Goal: Submit feedback/report problem

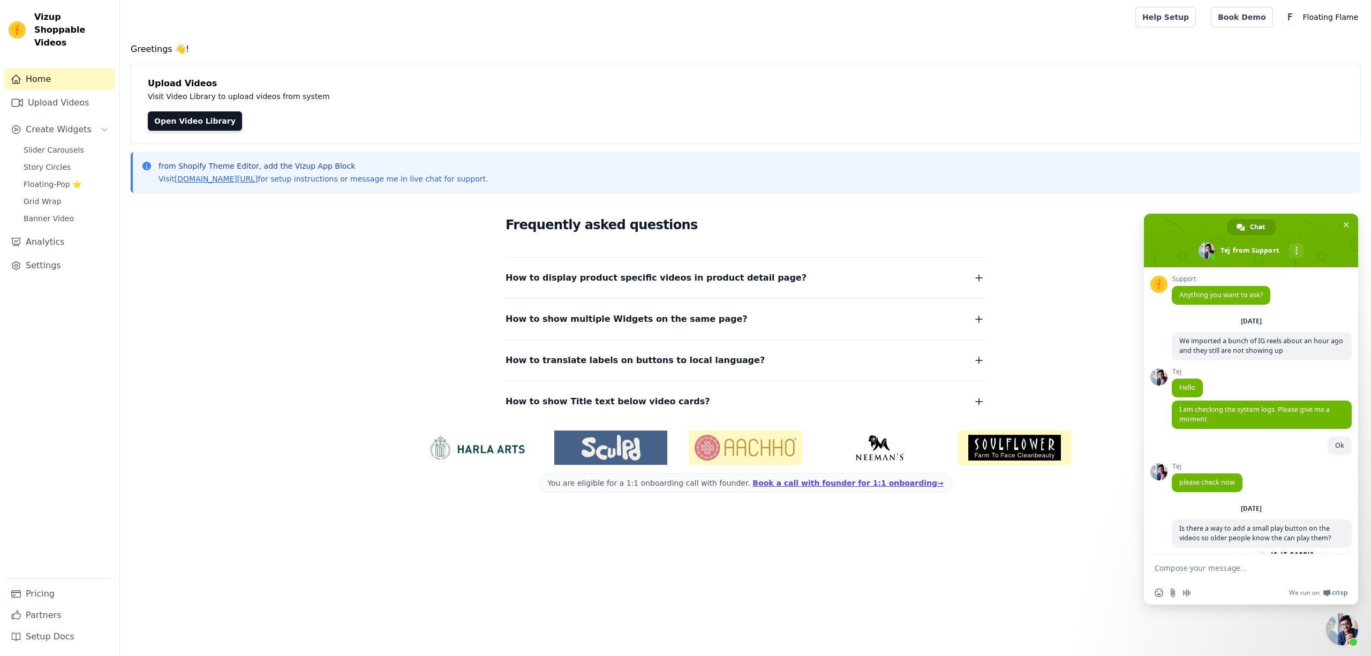
scroll to position [519, 0]
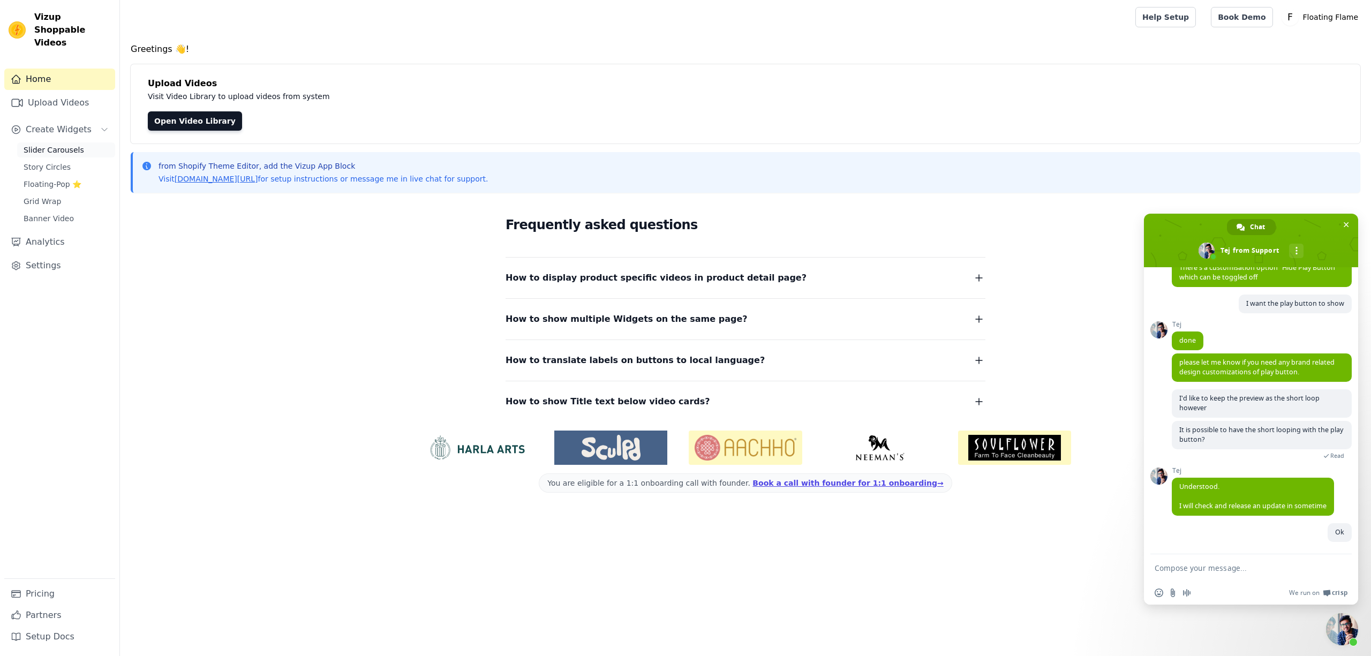
click at [62, 145] on span "Slider Carousels" at bounding box center [54, 150] width 61 height 11
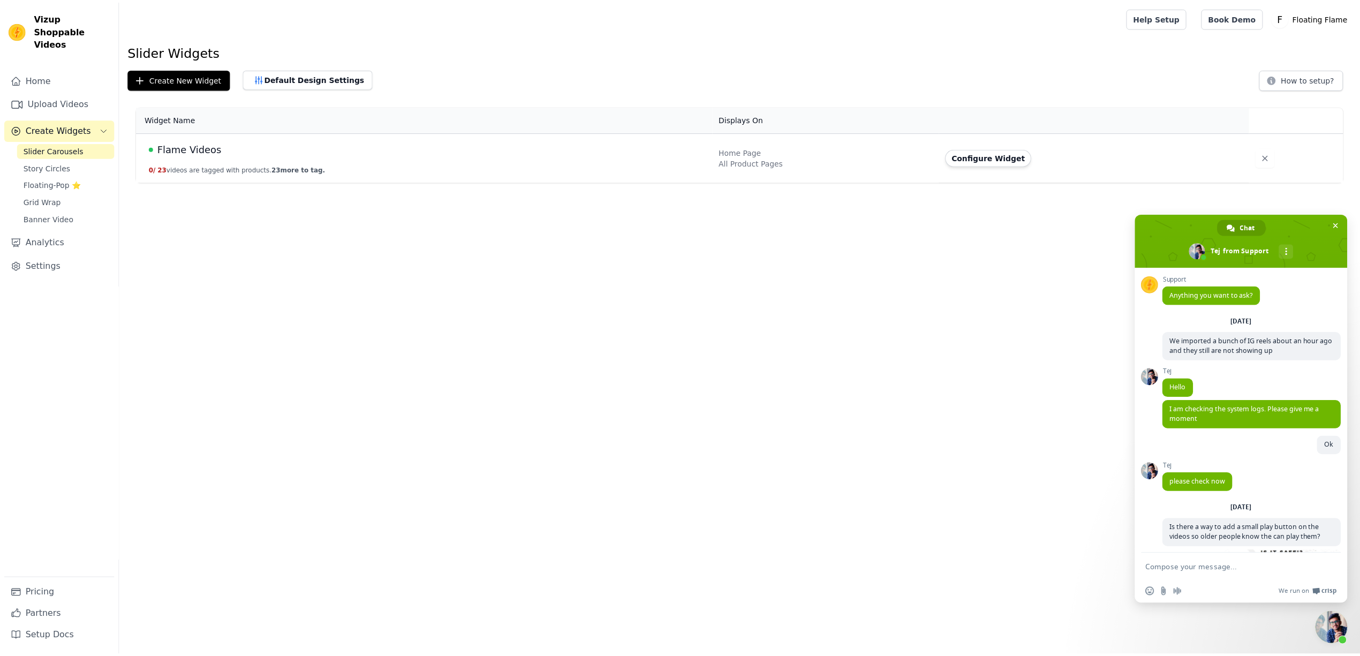
scroll to position [519, 0]
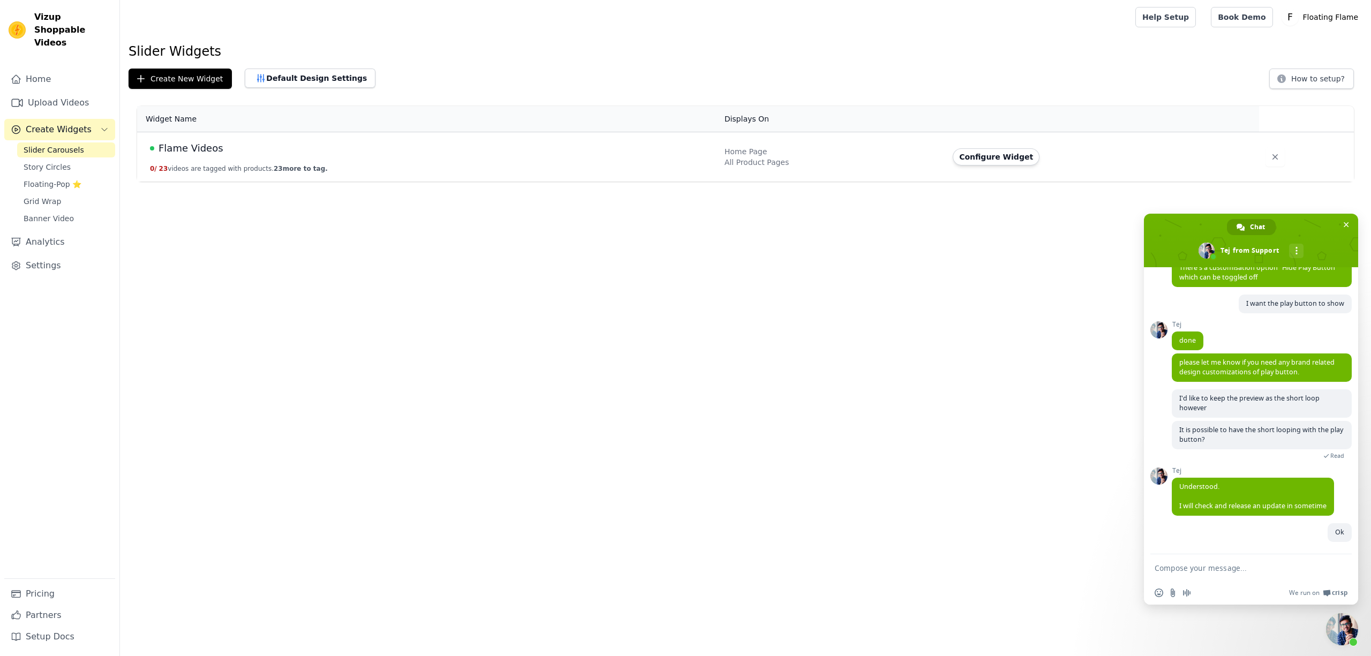
click at [168, 151] on span "Flame Videos" at bounding box center [190, 148] width 65 height 15
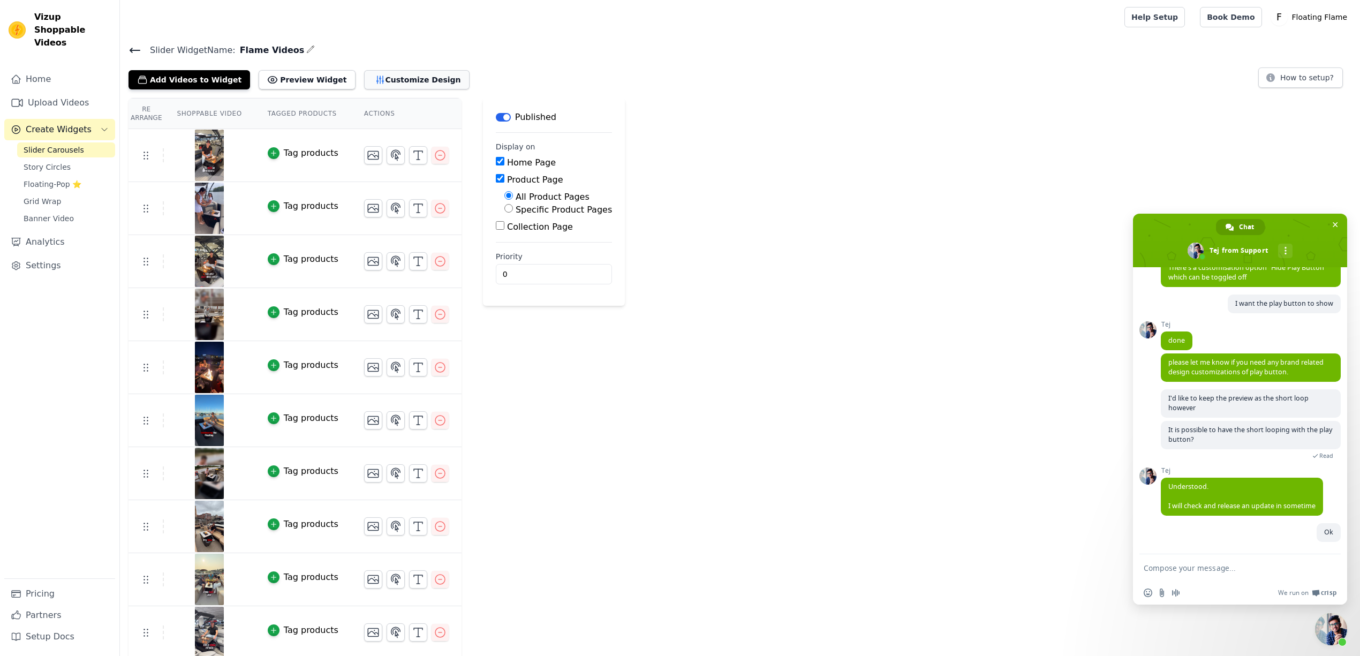
click at [387, 71] on button "Customize Design" at bounding box center [416, 79] width 105 height 19
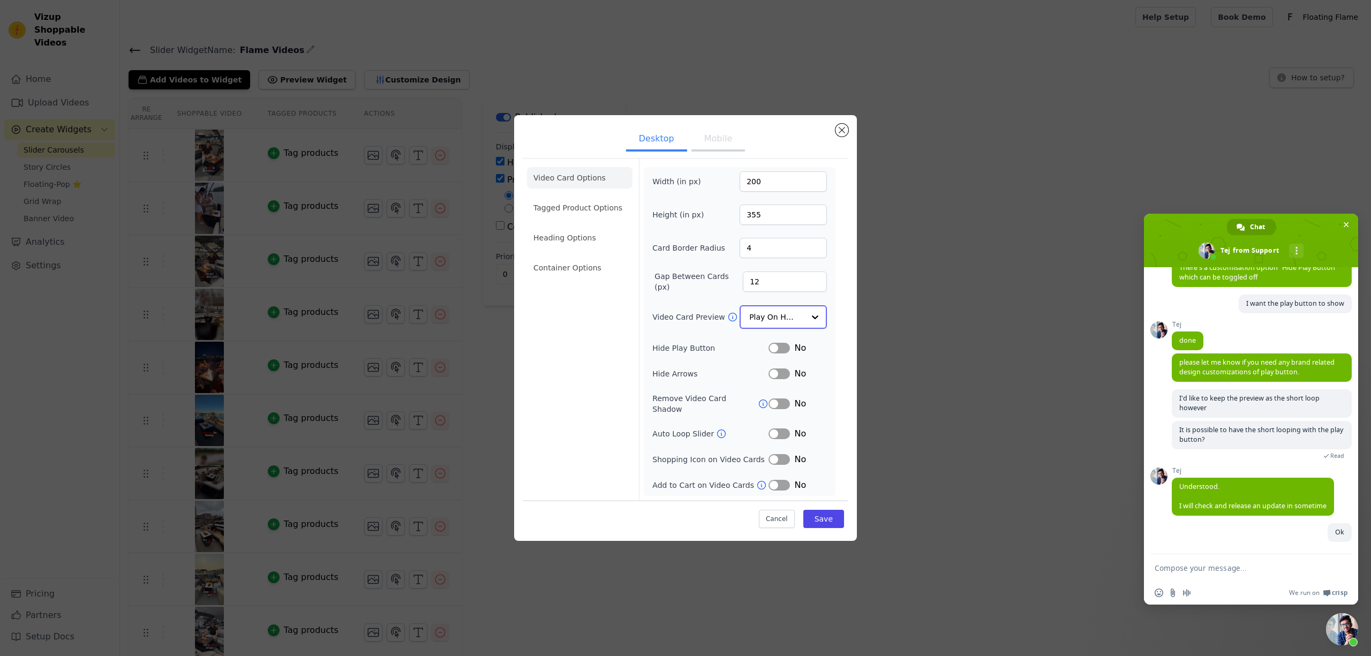
click at [796, 316] on input "Video Card Preview" at bounding box center [776, 316] width 55 height 21
click at [796, 350] on div "Play Video In Loop" at bounding box center [783, 353] width 87 height 45
click at [716, 143] on button "Mobile" at bounding box center [718, 141] width 54 height 24
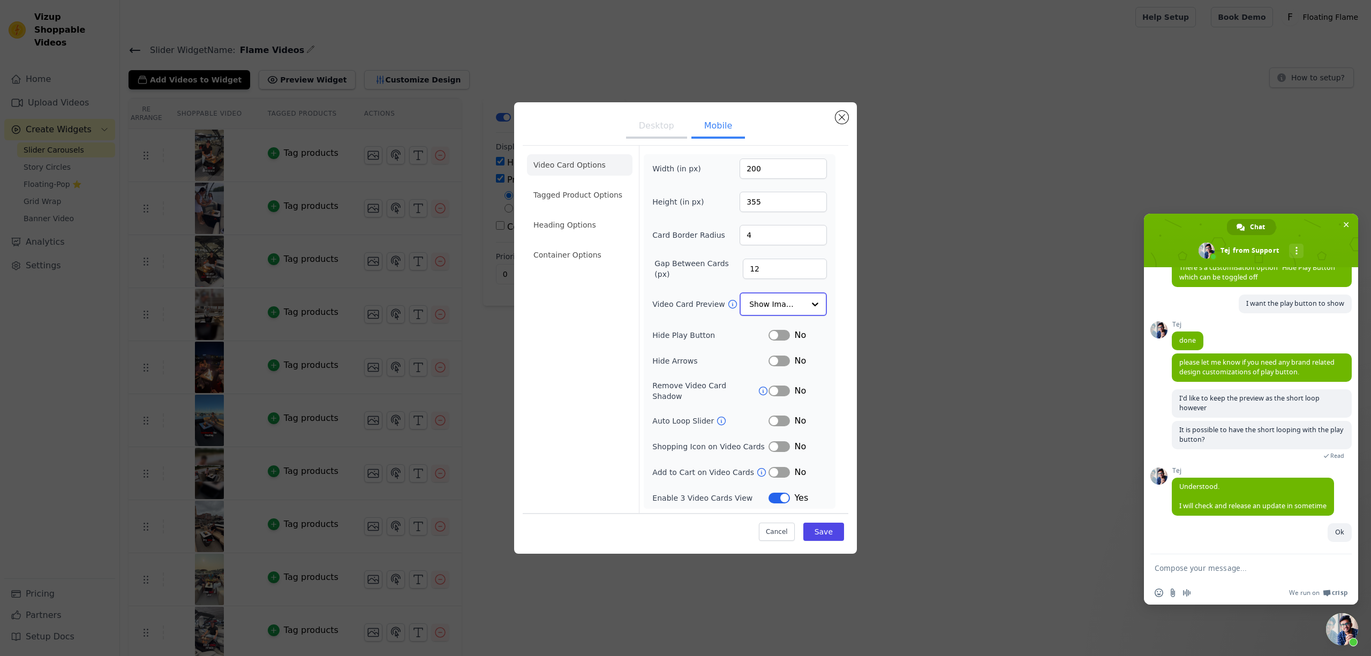
click at [776, 299] on input "Video Card Preview" at bounding box center [776, 303] width 55 height 21
click at [799, 337] on div "Play Video In Loop" at bounding box center [783, 341] width 87 height 45
click at [825, 526] on button "Save" at bounding box center [823, 531] width 41 height 18
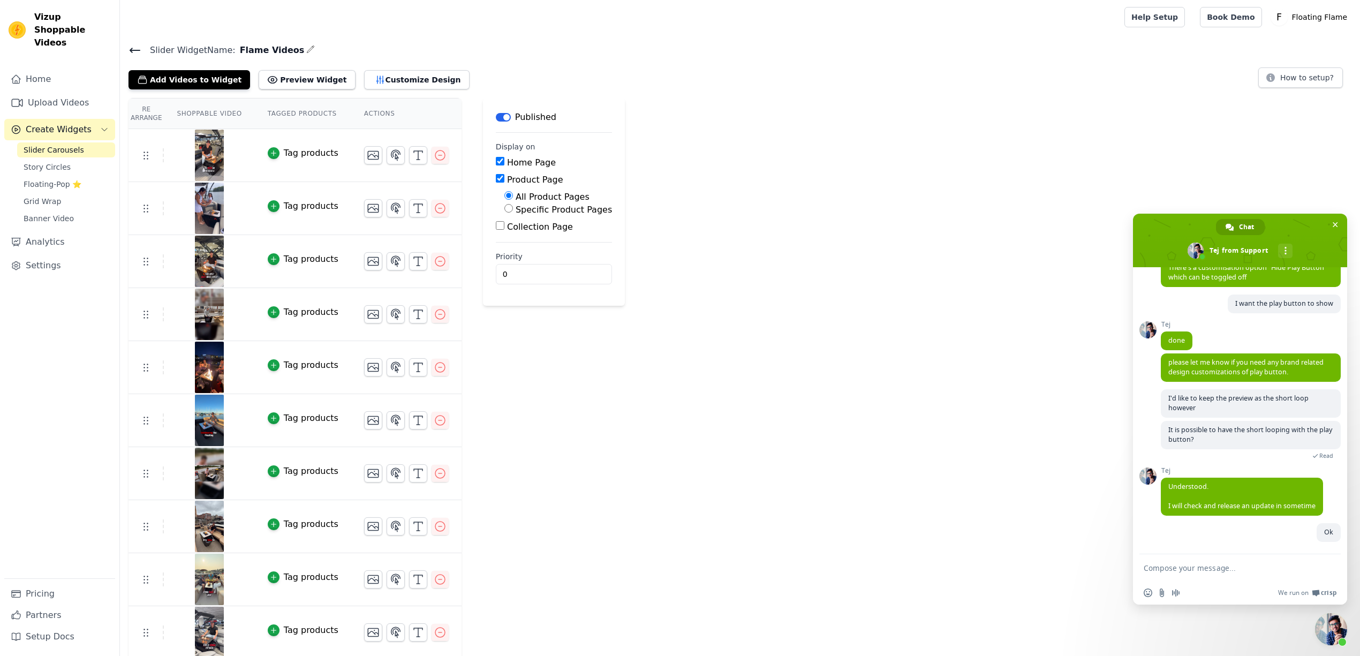
click at [1258, 571] on textarea "Compose your message..." at bounding box center [1228, 568] width 169 height 10
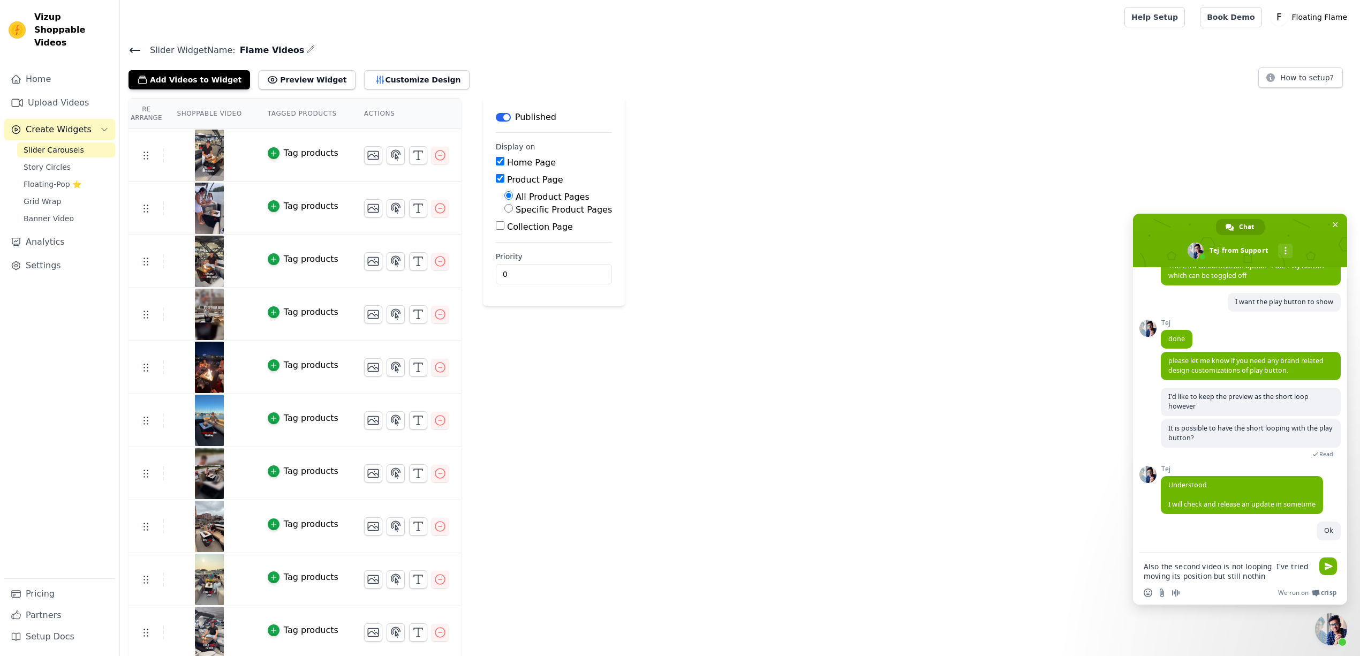
type textarea "Also the second video is not looping. I've tried moving its position but still …"
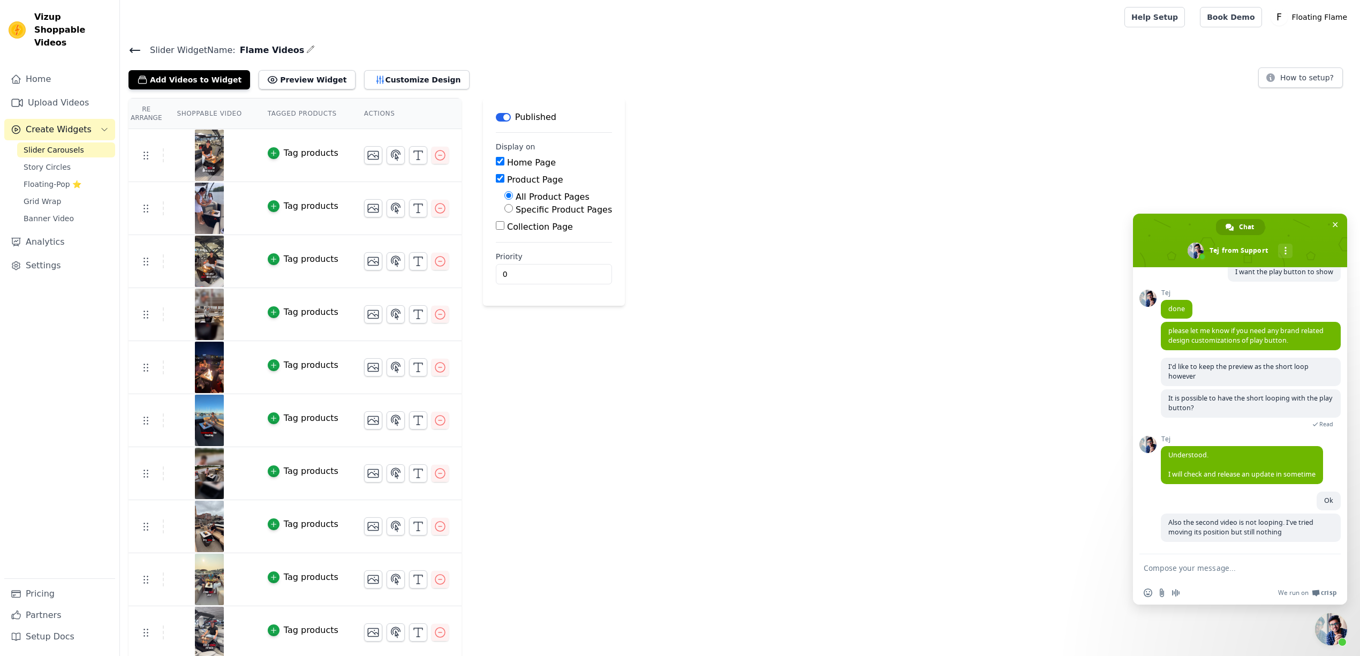
scroll to position [550, 0]
click at [1178, 564] on textarea "Compose your message..." at bounding box center [1228, 568] width 169 height 10
click at [1160, 593] on input "Send a file" at bounding box center [1162, 592] width 9 height 9
type input "C:\fakepath\ScreenRecording_09-26-2025 23-39-33_1.MP4"
click at [1193, 566] on textarea "Compose your message..." at bounding box center [1228, 568] width 169 height 10
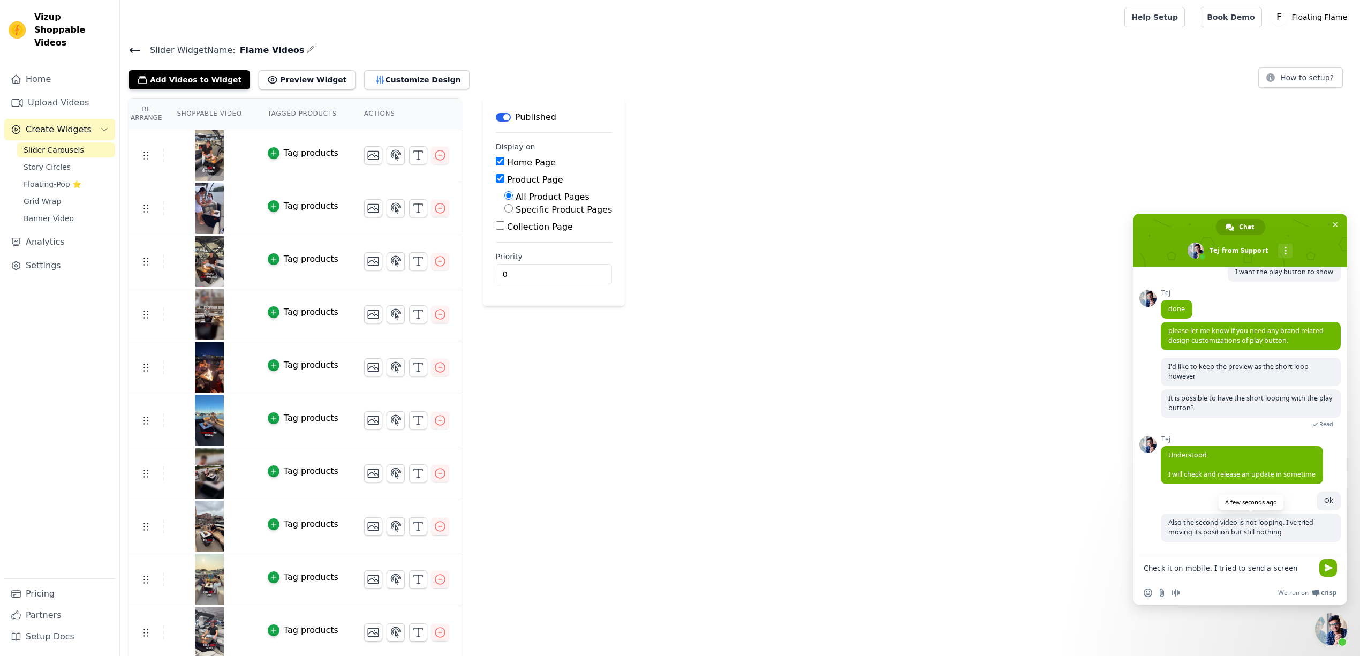
scroll to position [551, 0]
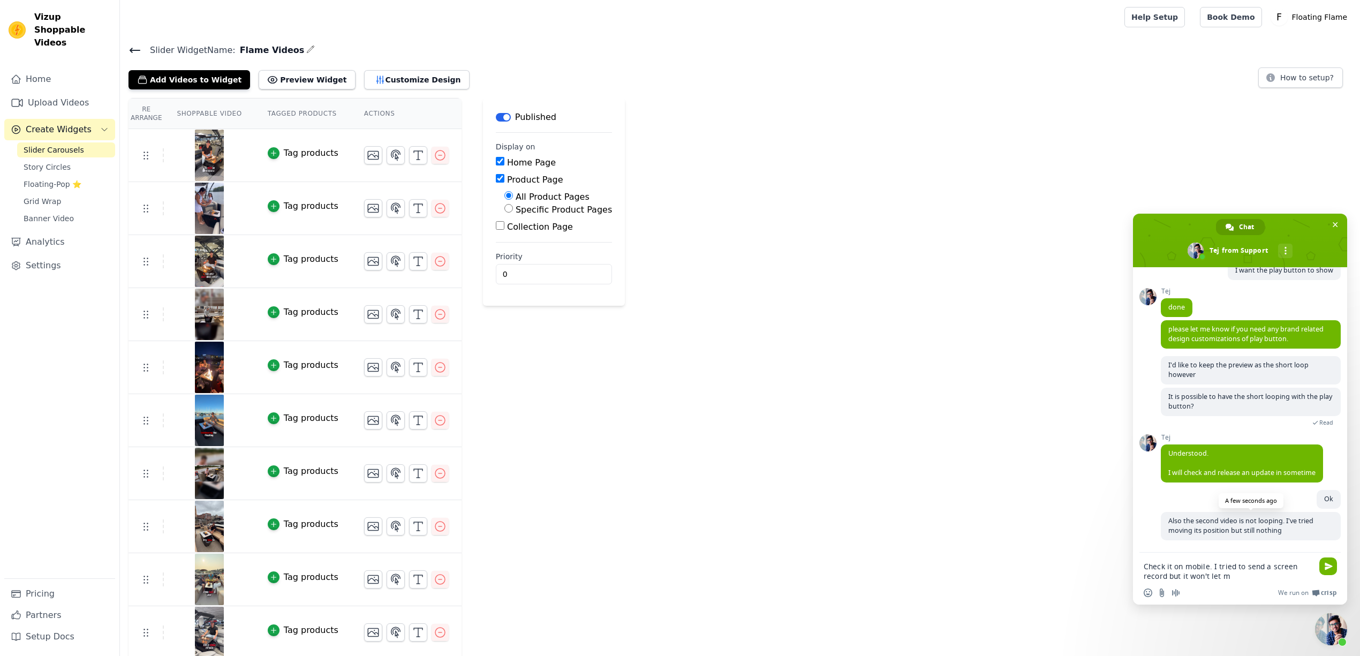
type textarea "Check it on mobile. I tried to send a screen record but it won't let me"
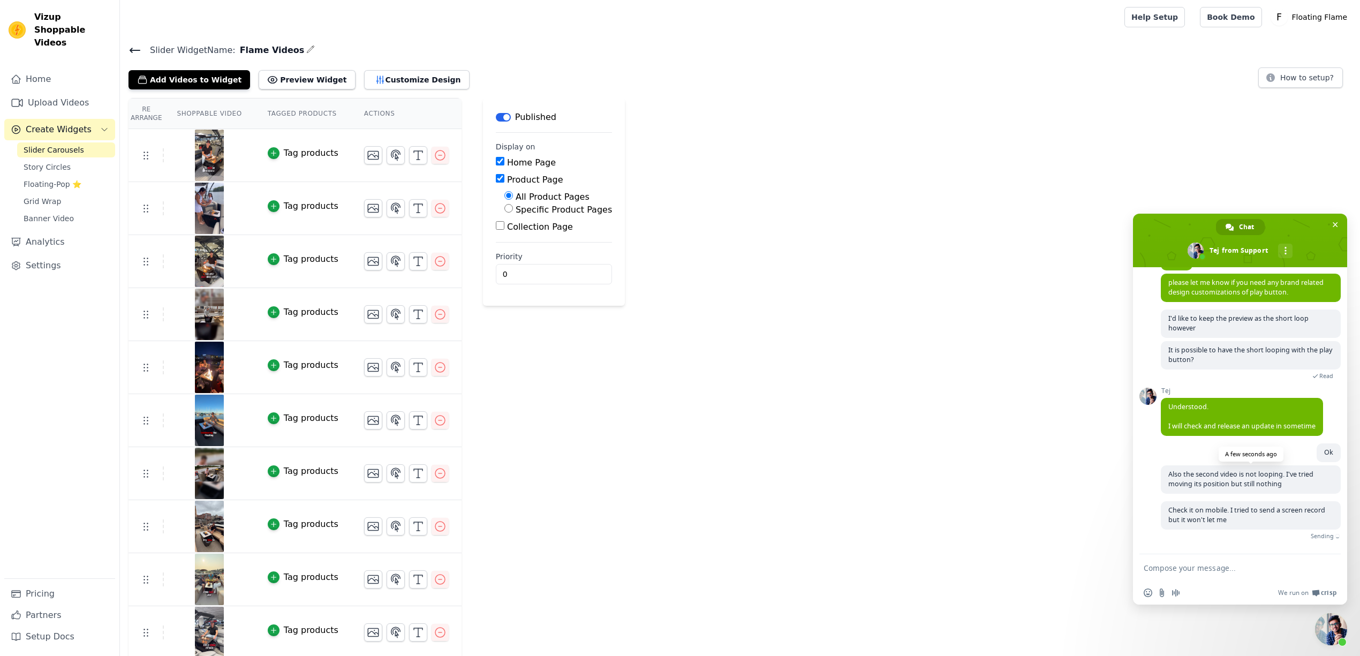
scroll to position [581, 0]
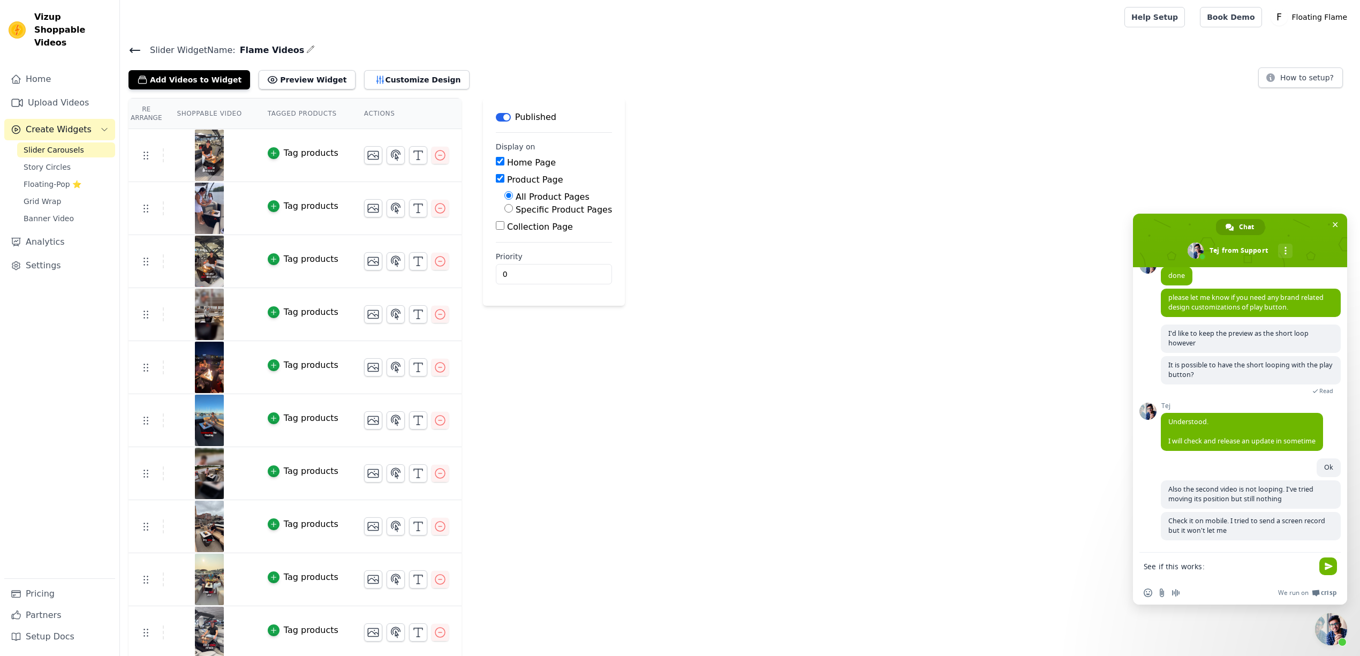
paste textarea "[URL][DOMAIN_NAME]"
type textarea "See if this works: https://share.icloud.com/photos/07eTB_14Pd0SX3Khy94Rp10Dw"
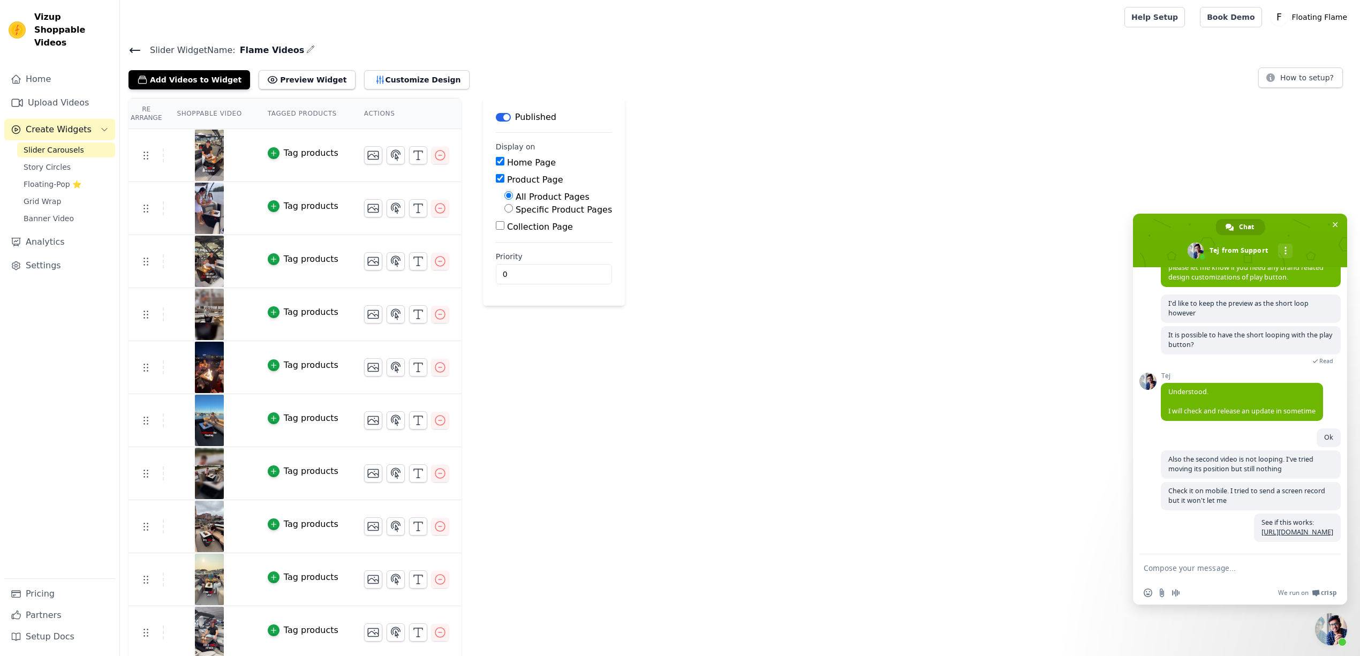
scroll to position [623, 0]
click at [51, 92] on link "Upload Videos" at bounding box center [59, 102] width 111 height 21
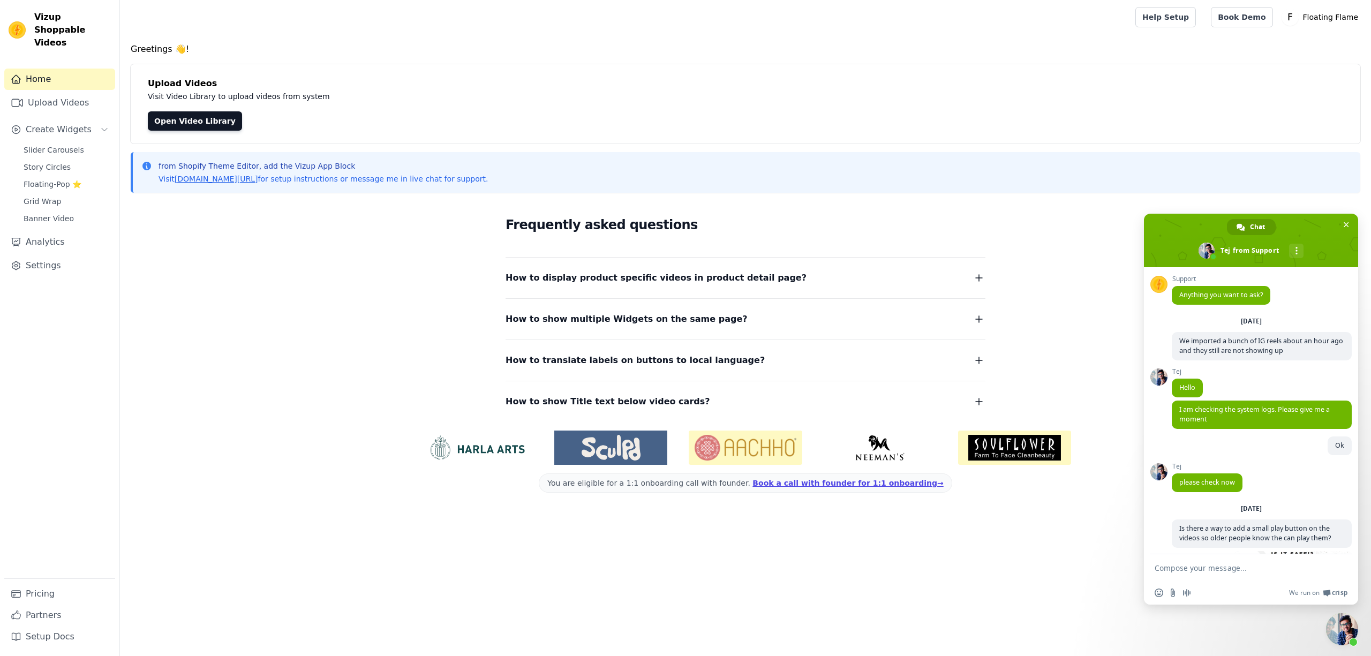
scroll to position [623, 0]
